Goal: Information Seeking & Learning: Learn about a topic

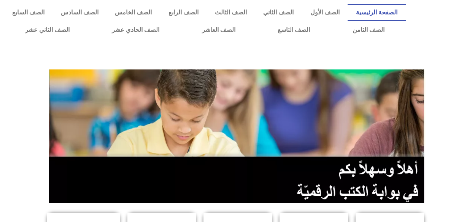
scroll to position [195, 0]
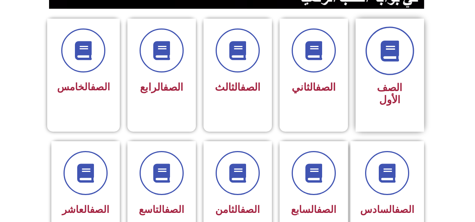
click at [390, 66] on span at bounding box center [389, 51] width 49 height 49
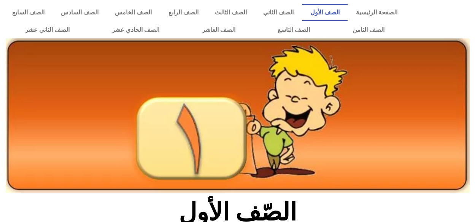
scroll to position [195, 0]
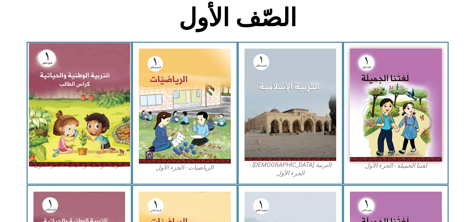
click at [92, 114] on img at bounding box center [79, 105] width 101 height 124
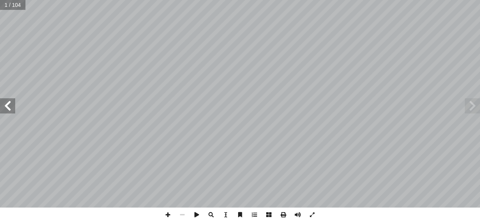
click at [5, 112] on span at bounding box center [7, 105] width 15 height 15
click at [6, 113] on span at bounding box center [7, 105] width 15 height 15
click at [473, 103] on span at bounding box center [472, 105] width 15 height 15
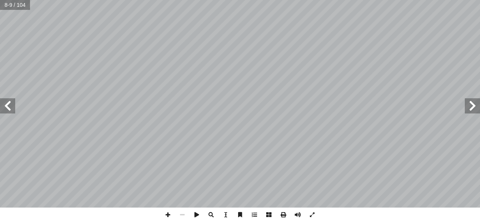
click at [473, 103] on span at bounding box center [472, 105] width 15 height 15
click at [10, 113] on span at bounding box center [7, 105] width 15 height 15
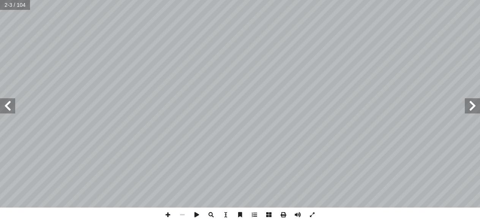
click at [10, 113] on span at bounding box center [7, 105] width 15 height 15
click at [469, 110] on span at bounding box center [472, 105] width 15 height 15
click at [13, 106] on span at bounding box center [7, 105] width 15 height 15
